Goal: Task Accomplishment & Management: Manage account settings

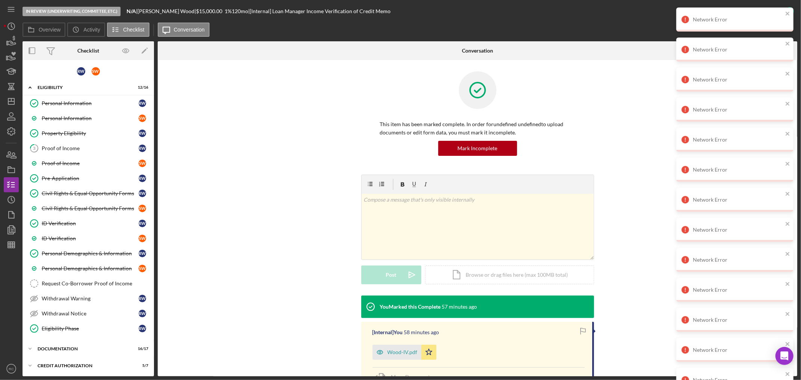
scroll to position [164, 0]
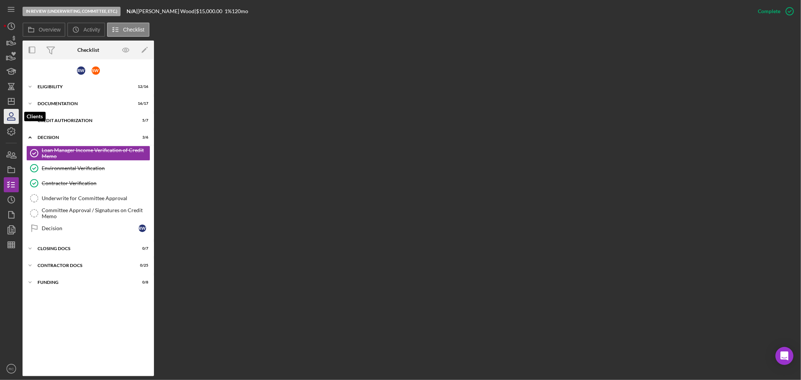
click at [9, 109] on icon "button" at bounding box center [11, 116] width 19 height 19
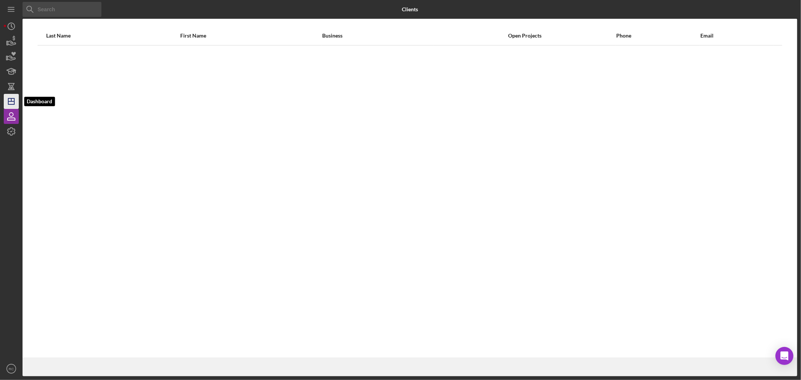
click at [11, 104] on polygon "button" at bounding box center [11, 101] width 6 height 6
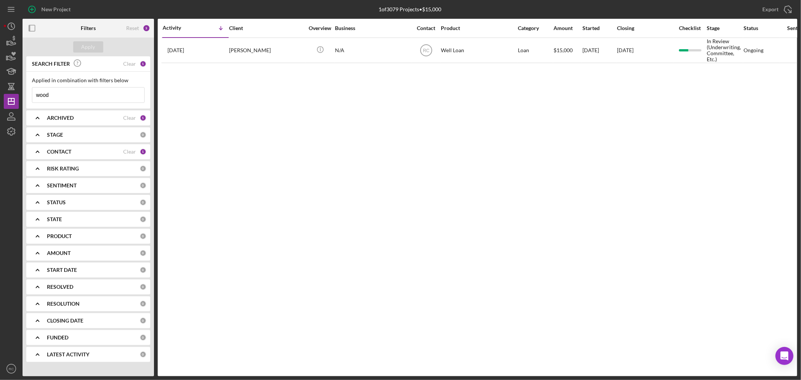
drag, startPoint x: 85, startPoint y: 94, endPoint x: 21, endPoint y: 88, distance: 64.5
click at [21, 88] on div "New Project 1 of 3079 Projects • $15,000 wood Export Icon/Export Filters Reset …" at bounding box center [400, 188] width 793 height 376
type input "[PERSON_NAME]"
click at [84, 50] on div "Apply" at bounding box center [88, 46] width 14 height 11
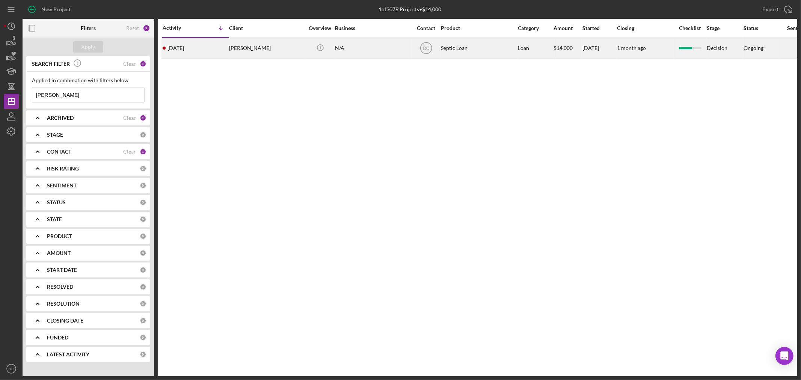
click at [261, 54] on div "[PERSON_NAME]" at bounding box center [266, 48] width 75 height 20
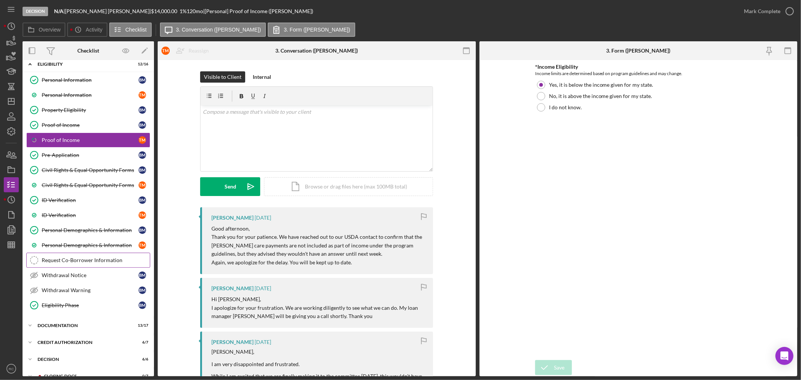
scroll to position [69, 0]
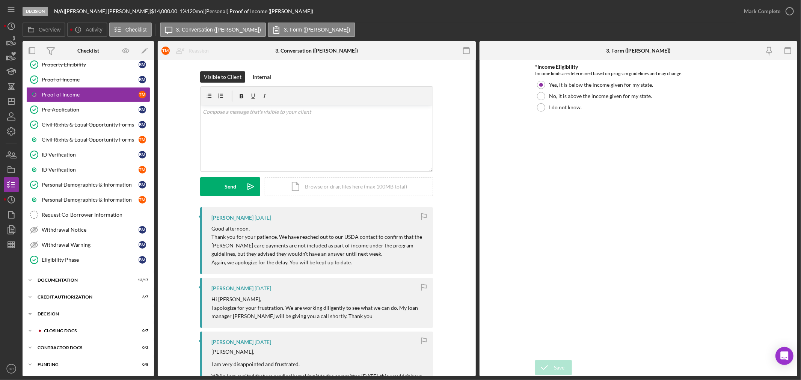
click at [64, 316] on div "Icon/Expander Decision 6 / 6" at bounding box center [88, 313] width 131 height 15
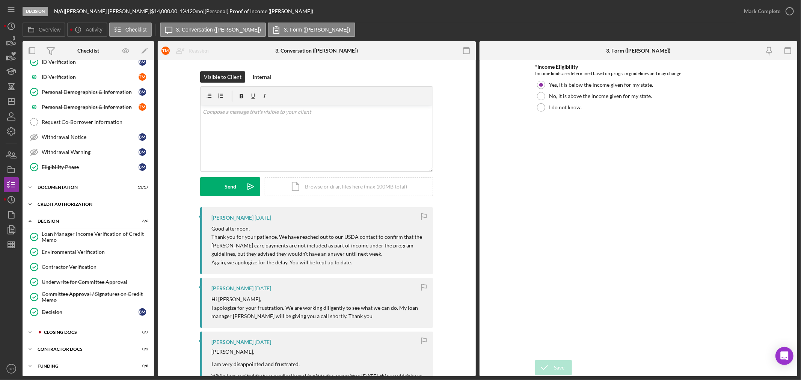
scroll to position [164, 0]
drag, startPoint x: 65, startPoint y: 184, endPoint x: 58, endPoint y: 183, distance: 6.5
click at [65, 187] on div "Documentation" at bounding box center [91, 186] width 107 height 5
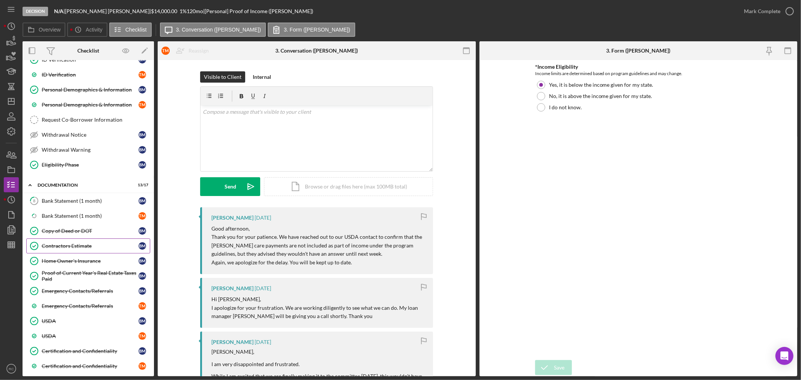
drag, startPoint x: 73, startPoint y: 249, endPoint x: 124, endPoint y: 252, distance: 51.5
click at [74, 249] on div "Contractors Estimate" at bounding box center [90, 246] width 97 height 6
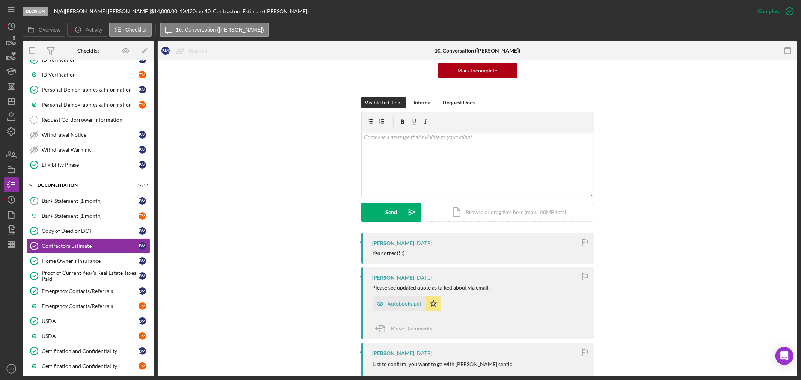
scroll to position [167, 0]
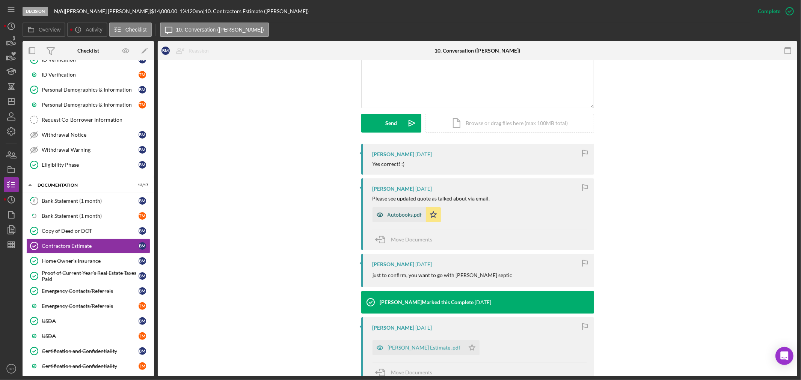
click at [393, 215] on div "Autobooks.pdf" at bounding box center [405, 215] width 35 height 6
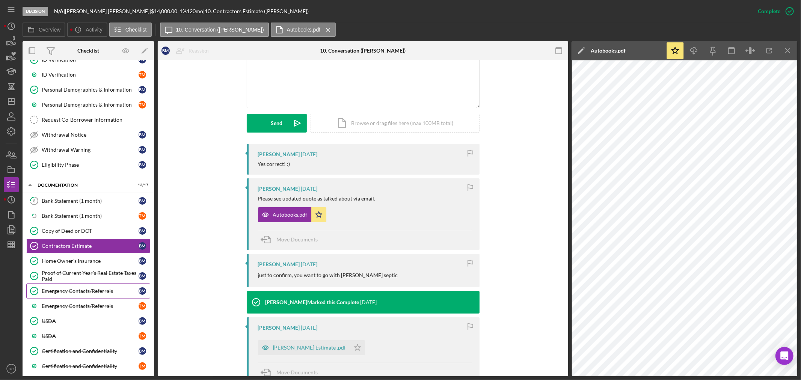
drag, startPoint x: 194, startPoint y: 366, endPoint x: 92, endPoint y: 294, distance: 124.8
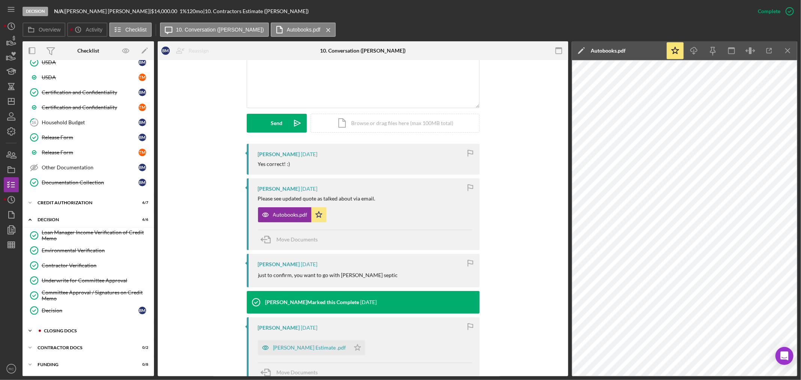
click at [95, 331] on div "CLOSING DOCS" at bounding box center [94, 331] width 101 height 5
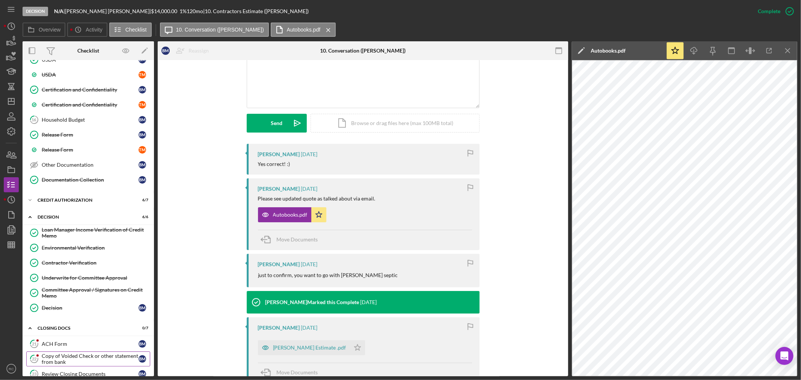
click at [79, 355] on link "22 Copy of Voided Check or other statement from bank B M" at bounding box center [88, 358] width 124 height 15
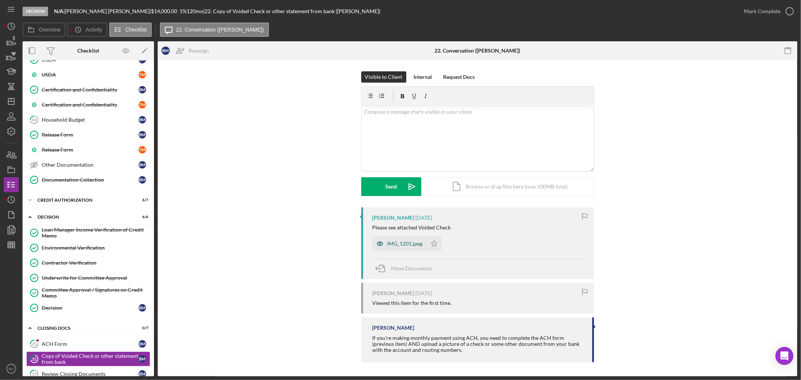
click at [401, 247] on div "IMG_1201.jpeg" at bounding box center [399, 243] width 54 height 15
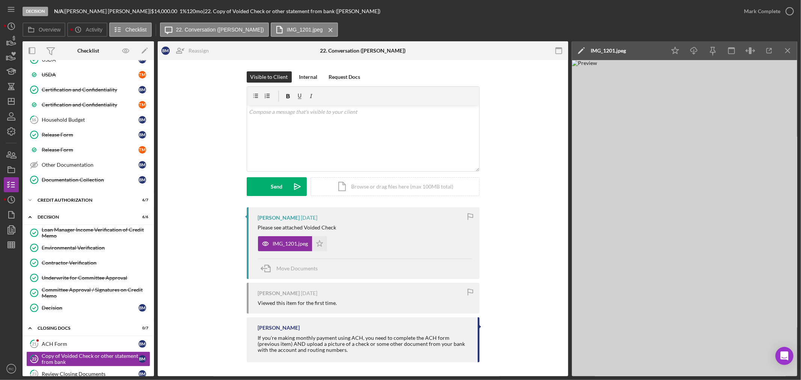
drag, startPoint x: 651, startPoint y: 176, endPoint x: 753, endPoint y: 108, distance: 122.4
click at [753, 108] on img at bounding box center [684, 218] width 225 height 316
click at [607, 50] on div "IMG_1201.jpeg" at bounding box center [608, 51] width 35 height 6
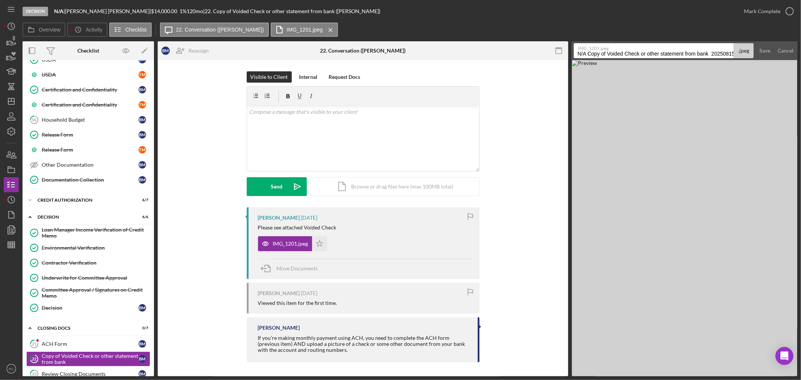
click at [697, 53] on input "N/A Copy of Voided Check or other statement from bank 20250815" at bounding box center [654, 50] width 160 height 15
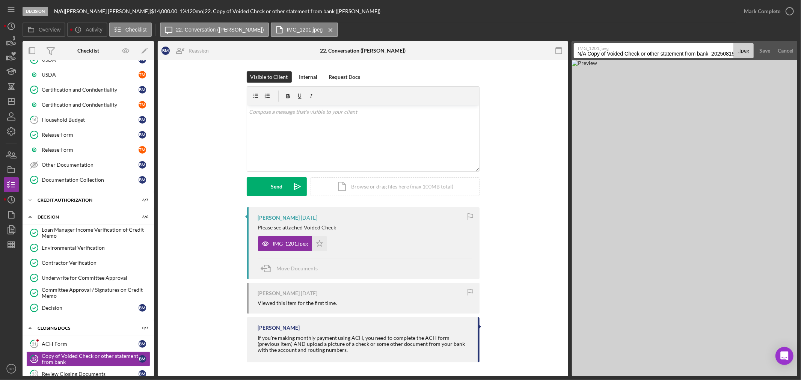
click at [697, 53] on input "N/A Copy of Voided Check or other statement from bank 20250815" at bounding box center [654, 50] width 160 height 15
type input "Voided Check"
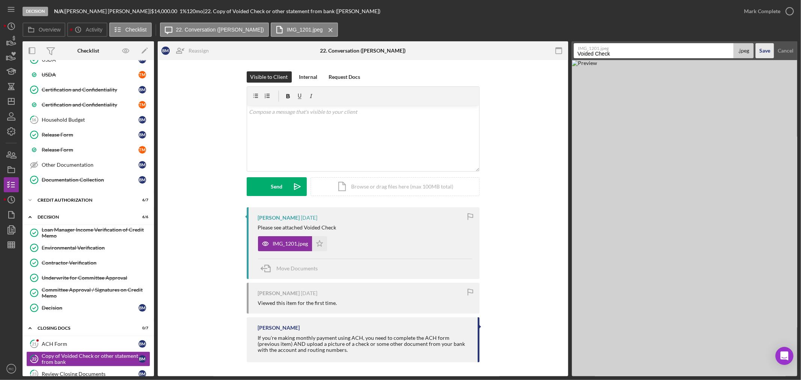
click at [759, 50] on button "Save" at bounding box center [764, 50] width 18 height 15
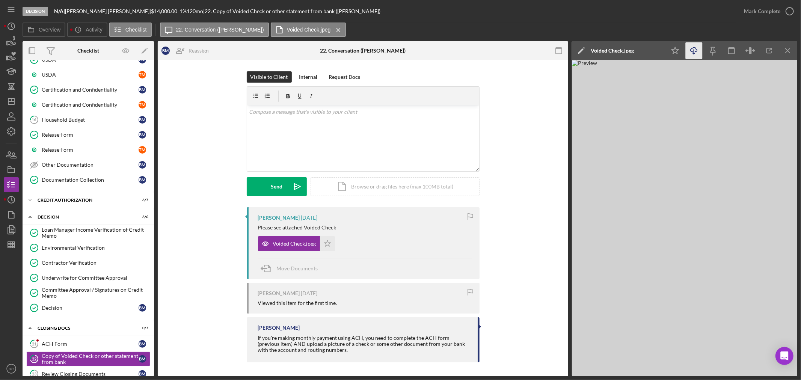
click at [698, 55] on icon "Icon/Download" at bounding box center [694, 50] width 17 height 17
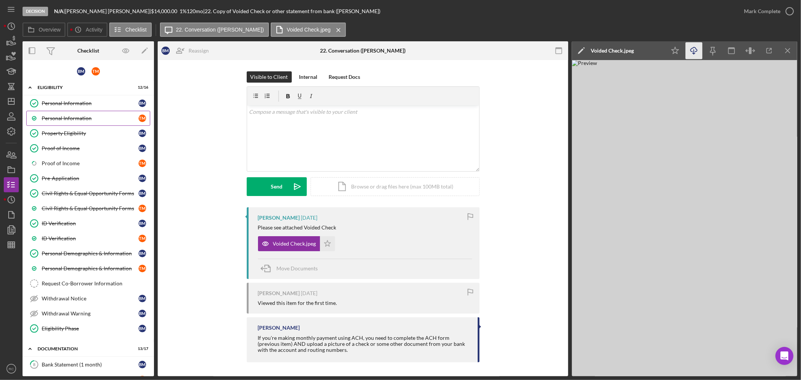
click at [81, 101] on div "Personal Information" at bounding box center [90, 103] width 97 height 6
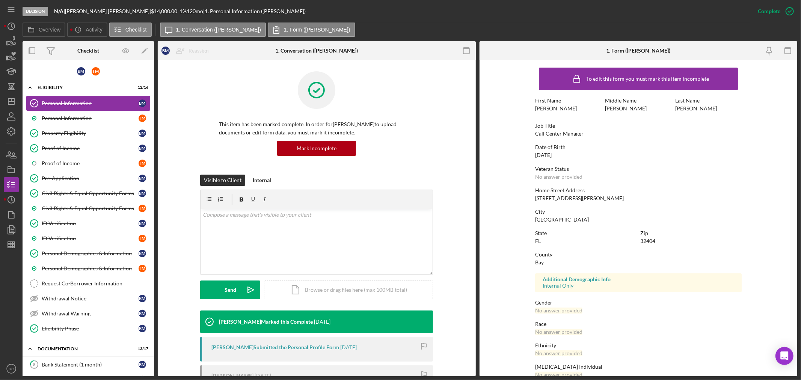
click at [403, 163] on div "This item has been marked complete. In order for [PERSON_NAME] to upload docume…" at bounding box center [316, 122] width 233 height 103
click at [74, 101] on div "Personal Information" at bounding box center [90, 103] width 97 height 6
drag, startPoint x: 534, startPoint y: 196, endPoint x: 553, endPoint y: 196, distance: 19.2
click at [585, 197] on div "Home Street Address [STREET_ADDRESS][PERSON_NAME]" at bounding box center [638, 194] width 207 height 14
copy div "[STREET_ADDRESS][PERSON_NAME]"
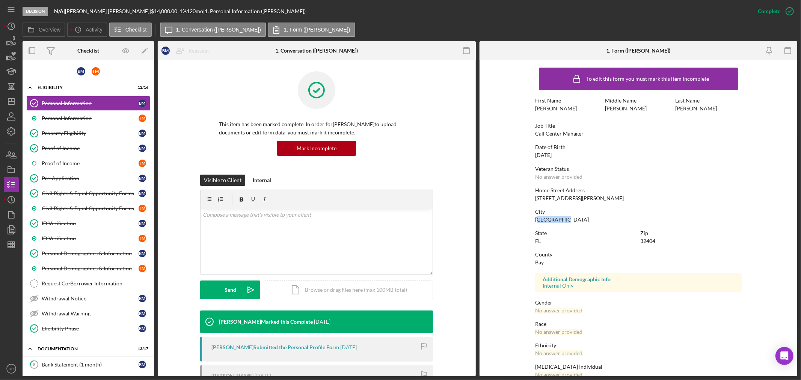
drag, startPoint x: 537, startPoint y: 220, endPoint x: 567, endPoint y: 220, distance: 30.4
click at [567, 220] on div "City [GEOGRAPHIC_DATA]" at bounding box center [638, 216] width 207 height 14
click at [14, 158] on icon "button" at bounding box center [11, 154] width 19 height 19
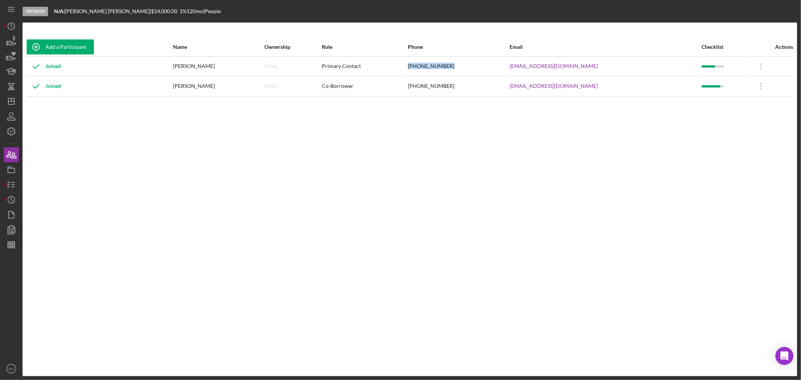
drag, startPoint x: 480, startPoint y: 65, endPoint x: 423, endPoint y: 66, distance: 57.1
click at [423, 66] on div "[PHONE_NUMBER]" at bounding box center [458, 66] width 101 height 19
copy div "[PHONE_NUMBER]"
click at [15, 19] on icon "Icon/History" at bounding box center [11, 26] width 19 height 19
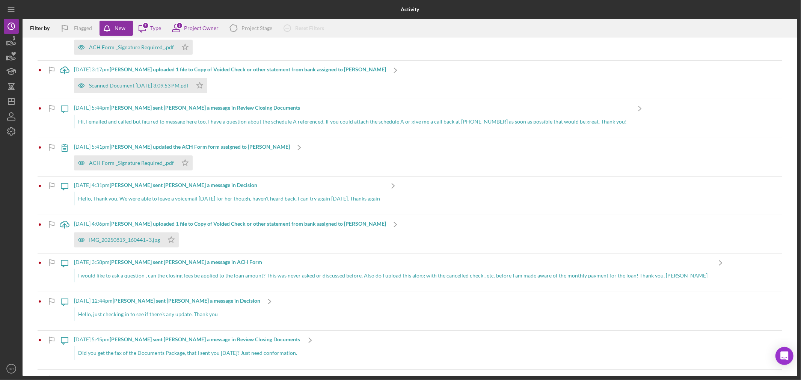
scroll to position [354, 0]
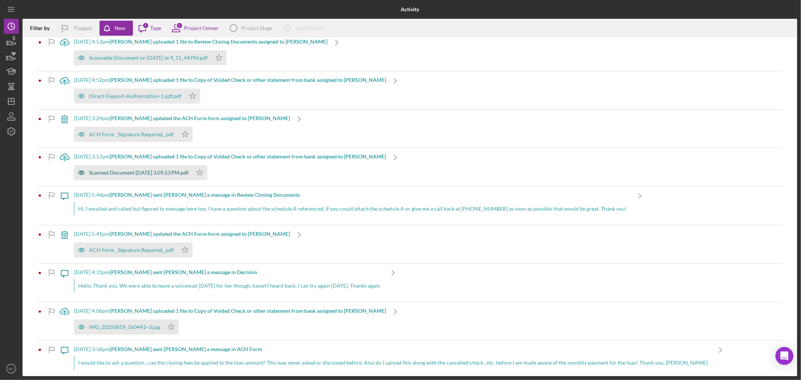
click at [144, 172] on div "Scanned Document [DATE] 3.09.53 PM.pdf" at bounding box center [139, 173] width 100 height 6
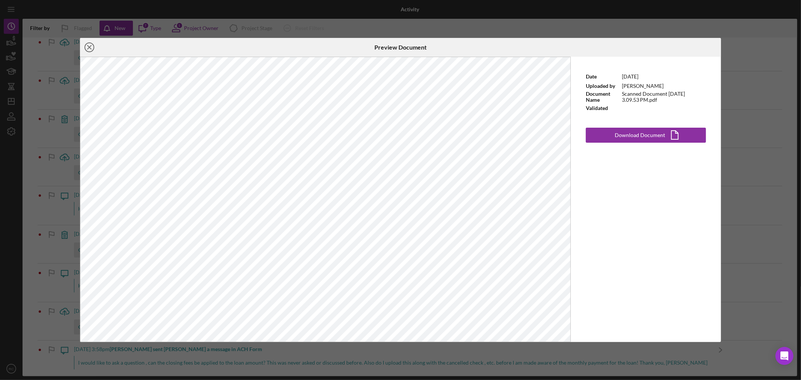
click at [93, 50] on circle at bounding box center [89, 47] width 9 height 9
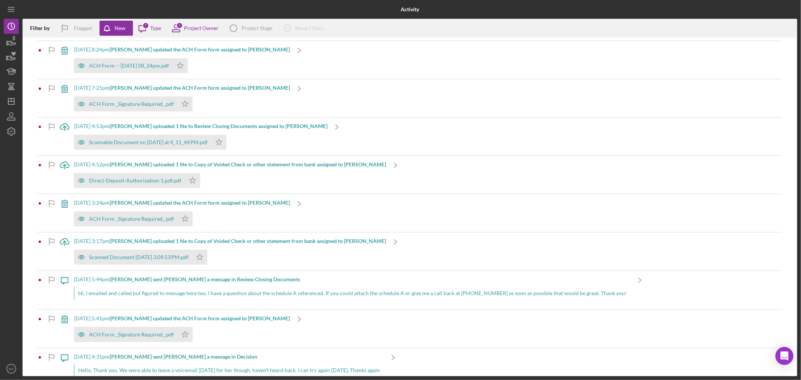
scroll to position [243, 0]
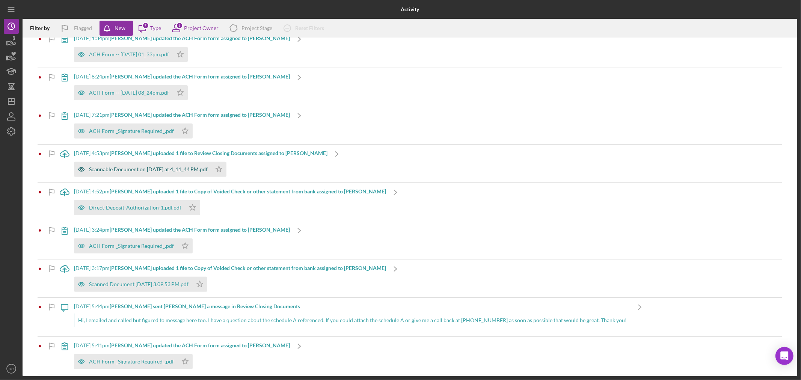
click at [140, 162] on div "Scannable Document on [DATE] at 4_11_44 PM.pdf" at bounding box center [142, 169] width 137 height 15
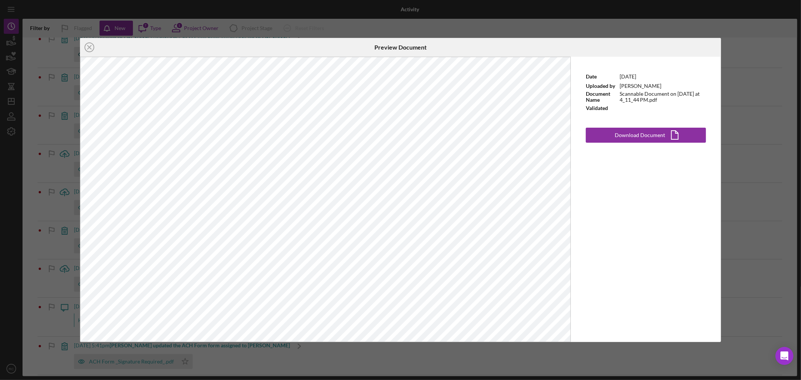
click at [87, 49] on line at bounding box center [89, 47] width 4 height 4
